Goal: Browse casually

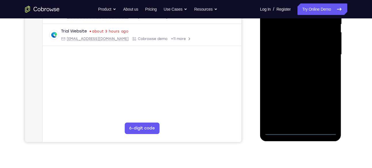
click at [299, 127] on div at bounding box center [300, 54] width 72 height 161
click at [302, 130] on div at bounding box center [300, 54] width 72 height 161
click at [326, 109] on div at bounding box center [300, 54] width 72 height 161
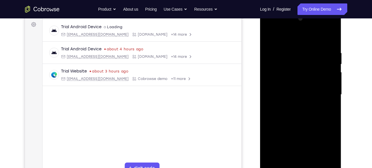
scroll to position [85, 0]
click at [280, 34] on div at bounding box center [300, 94] width 72 height 161
click at [276, 76] on div at bounding box center [300, 94] width 72 height 161
click at [296, 85] on div at bounding box center [300, 94] width 72 height 161
click at [286, 94] on div at bounding box center [300, 94] width 72 height 161
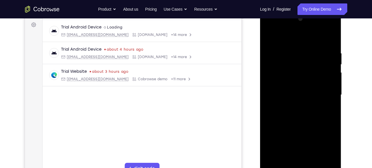
click at [276, 88] on div at bounding box center [300, 94] width 72 height 161
click at [277, 97] on div at bounding box center [300, 94] width 72 height 161
click at [273, 117] on div at bounding box center [300, 94] width 72 height 161
click at [275, 48] on div at bounding box center [300, 94] width 72 height 161
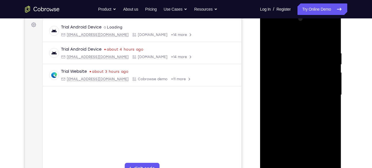
drag, startPoint x: 281, startPoint y: 103, endPoint x: 269, endPoint y: 48, distance: 57.0
click at [269, 48] on div at bounding box center [300, 94] width 72 height 161
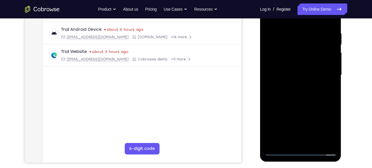
scroll to position [105, 0]
click at [294, 139] on div at bounding box center [300, 74] width 72 height 161
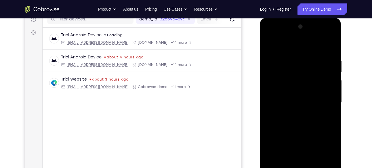
scroll to position [77, 0]
click at [325, 35] on div at bounding box center [300, 103] width 72 height 161
click at [270, 34] on div at bounding box center [300, 103] width 72 height 161
click at [322, 101] on div at bounding box center [300, 103] width 72 height 161
click at [297, 113] on div at bounding box center [300, 103] width 72 height 161
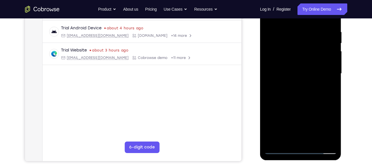
scroll to position [107, 0]
click at [298, 102] on div at bounding box center [300, 73] width 72 height 161
click at [297, 69] on div at bounding box center [300, 73] width 72 height 161
click at [285, 53] on div at bounding box center [300, 73] width 72 height 161
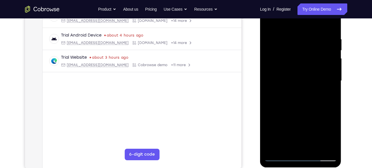
scroll to position [99, 0]
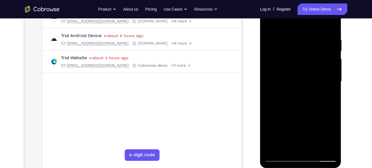
click at [278, 57] on div at bounding box center [300, 81] width 72 height 161
click at [288, 52] on div at bounding box center [300, 81] width 72 height 161
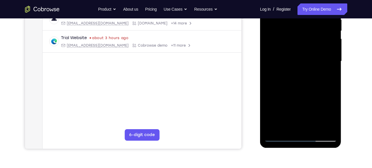
scroll to position [118, 0]
click at [299, 83] on div at bounding box center [300, 61] width 72 height 161
click at [312, 76] on div at bounding box center [300, 61] width 72 height 161
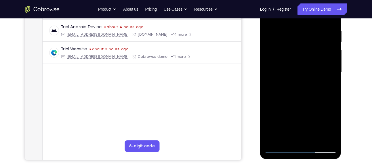
click at [312, 139] on div at bounding box center [300, 72] width 72 height 161
click at [303, 100] on div at bounding box center [300, 72] width 72 height 161
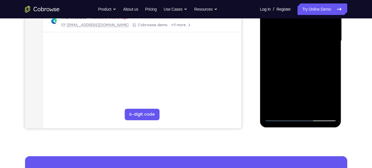
scroll to position [139, 0]
click at [277, 116] on div at bounding box center [300, 40] width 72 height 161
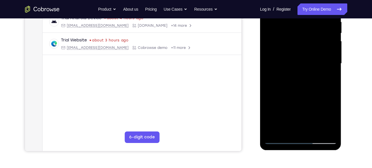
scroll to position [116, 0]
click at [311, 23] on div at bounding box center [300, 63] width 72 height 161
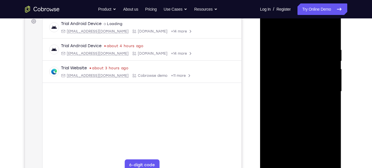
scroll to position [88, 0]
click at [311, 42] on div at bounding box center [300, 91] width 72 height 161
